Goal: Find specific page/section: Find specific page/section

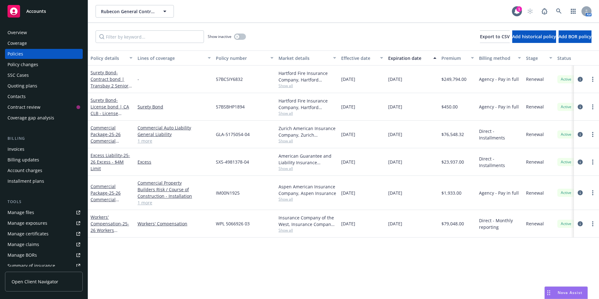
click at [18, 11] on rect at bounding box center [14, 11] width 13 height 13
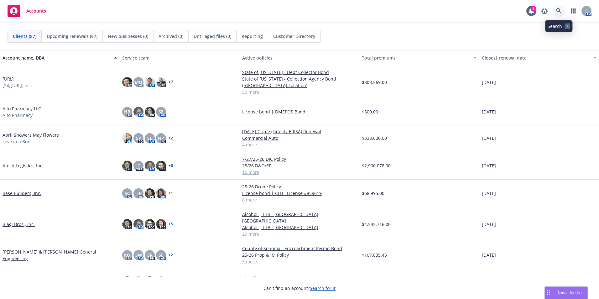
click at [558, 8] on link at bounding box center [558, 11] width 13 height 13
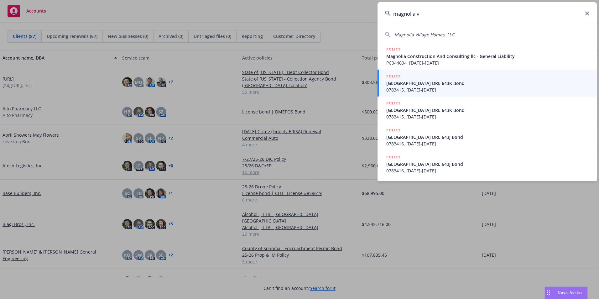
click at [418, 38] on div "[GEOGRAPHIC_DATA] Homes, LLC POLICY Magnolia Construction And Consulting llc - …" at bounding box center [486, 103] width 219 height 156
click at [417, 35] on span "Magnolia Village Homes, LLC" at bounding box center [424, 35] width 60 height 6
type input "Magnolia Village Homes, LLC"
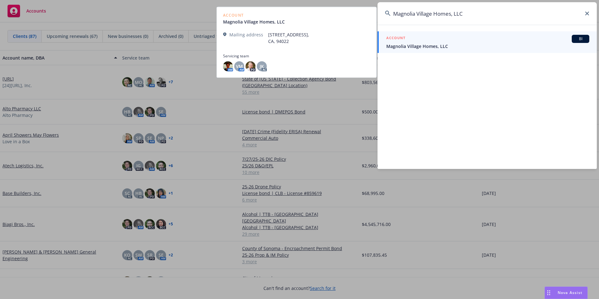
click at [414, 44] on span "Magnolia Village Homes, LLC" at bounding box center [487, 46] width 203 height 7
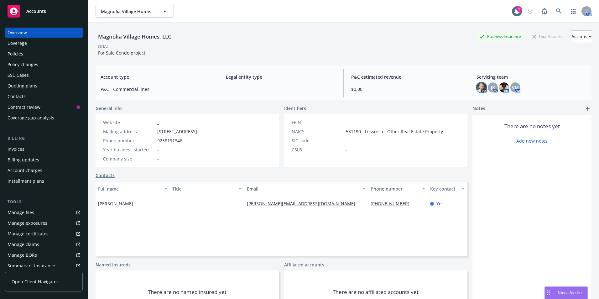
click at [478, 87] on img at bounding box center [481, 87] width 10 height 10
click at [491, 87] on span "JK" at bounding box center [493, 87] width 4 height 7
click at [499, 86] on img at bounding box center [504, 87] width 10 height 10
click at [513, 88] on span "VM" at bounding box center [515, 87] width 7 height 7
click at [17, 54] on div "Policies" at bounding box center [16, 54] width 16 height 10
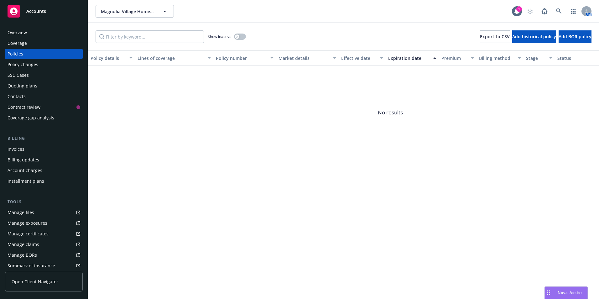
click at [17, 14] on rect at bounding box center [14, 11] width 13 height 13
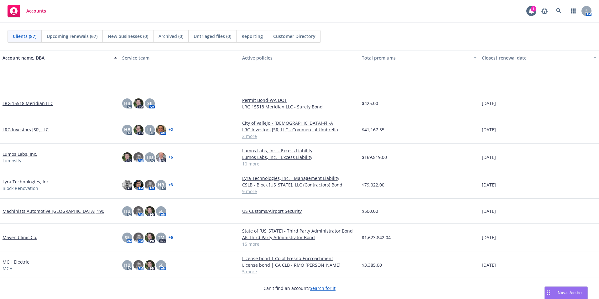
scroll to position [845, 0]
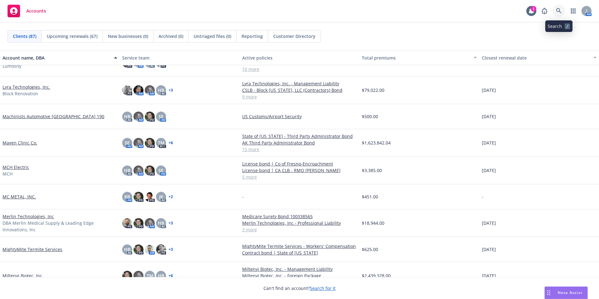
click at [559, 9] on icon at bounding box center [558, 10] width 5 height 5
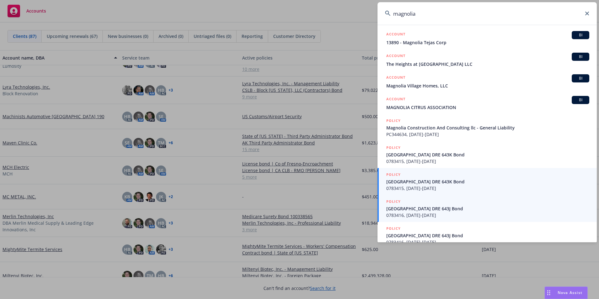
scroll to position [92, 0]
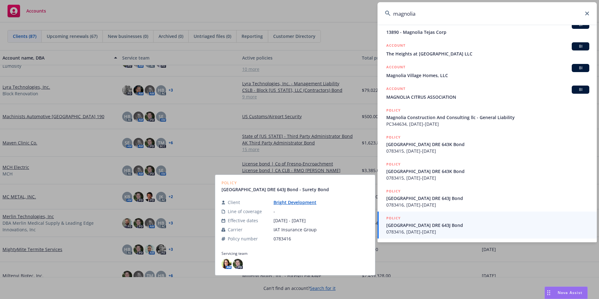
type input "magnolia"
click at [416, 225] on span "[GEOGRAPHIC_DATA] DRE 643J Bond" at bounding box center [487, 225] width 203 height 7
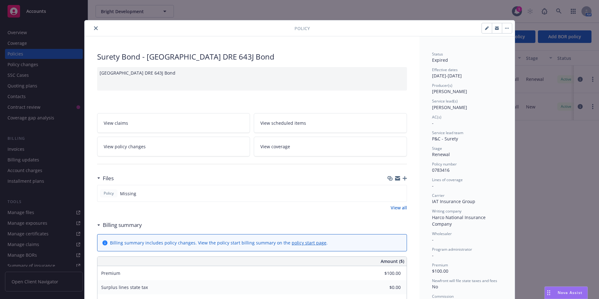
click at [29, 13] on div "Policy Surety Bond - Magnolia Park DRE 643J Bond Magnolia Park DRE 643J Bond Vi…" at bounding box center [299, 149] width 599 height 299
drag, startPoint x: 95, startPoint y: 27, endPoint x: 87, endPoint y: 47, distance: 22.2
click at [95, 27] on icon "close" at bounding box center [96, 28] width 4 height 4
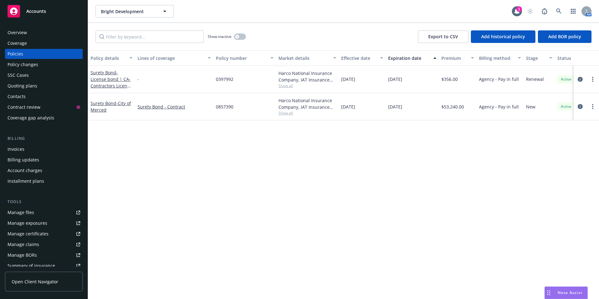
click at [14, 30] on div "Overview" at bounding box center [17, 33] width 19 height 10
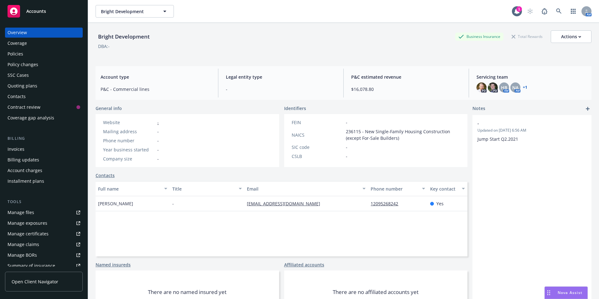
click at [16, 54] on div "Policies" at bounding box center [16, 54] width 16 height 10
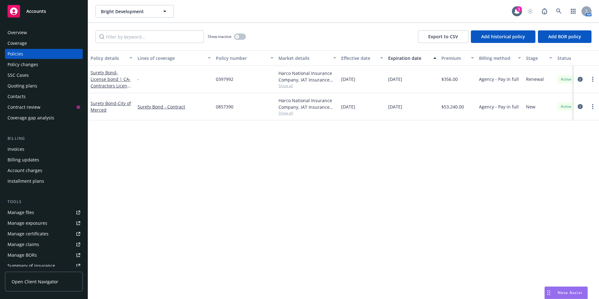
click at [17, 34] on div "Overview" at bounding box center [17, 33] width 19 height 10
